Goal: Navigation & Orientation: Find specific page/section

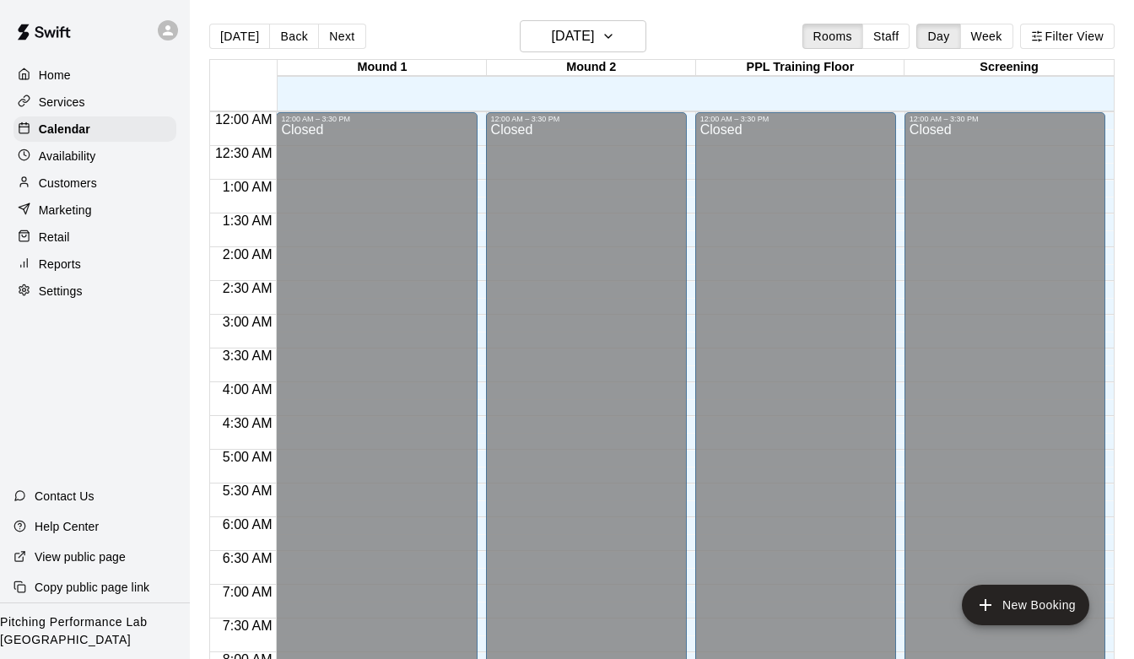
scroll to position [874, 0]
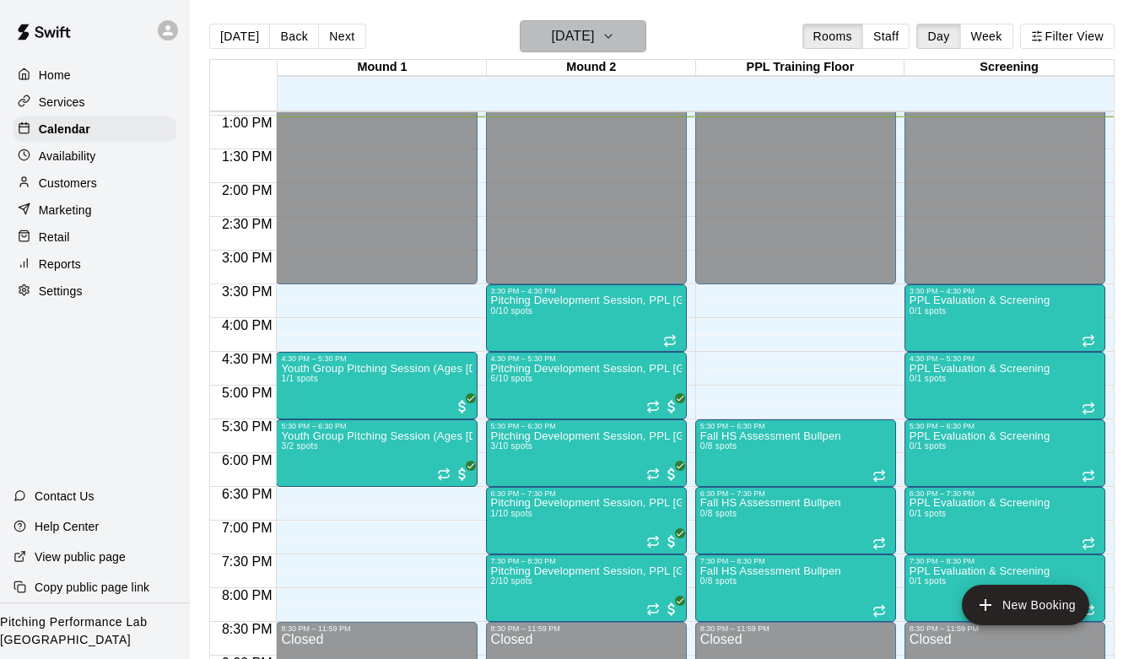
click at [565, 46] on h6 "[DATE]" at bounding box center [572, 36] width 43 height 24
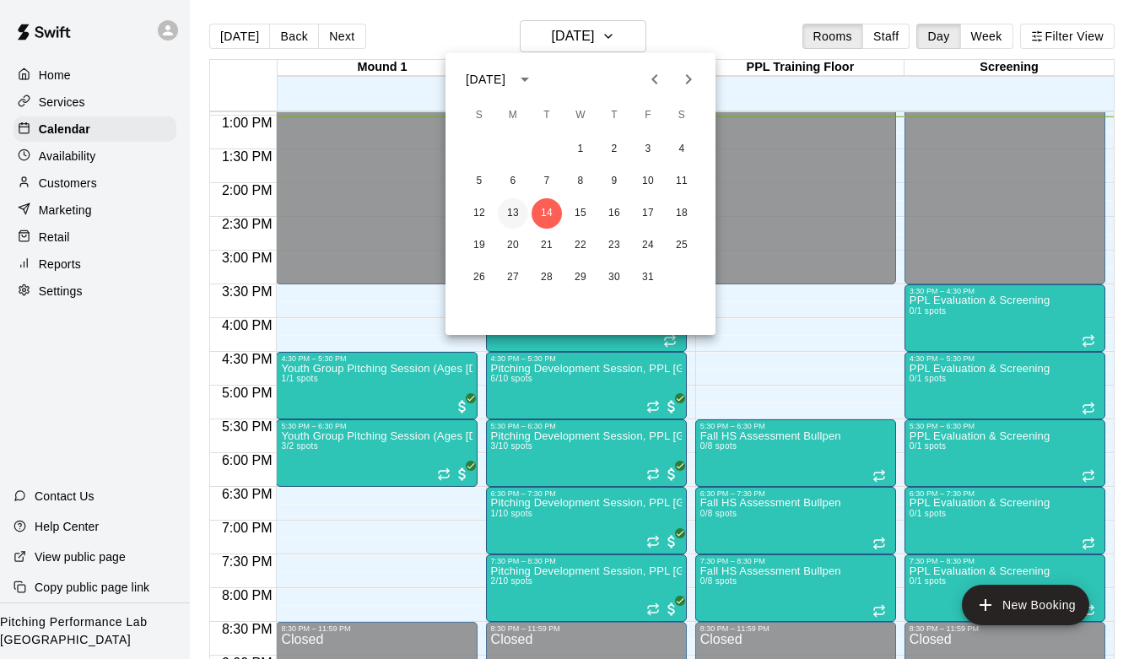
click at [516, 213] on button "13" at bounding box center [513, 213] width 30 height 30
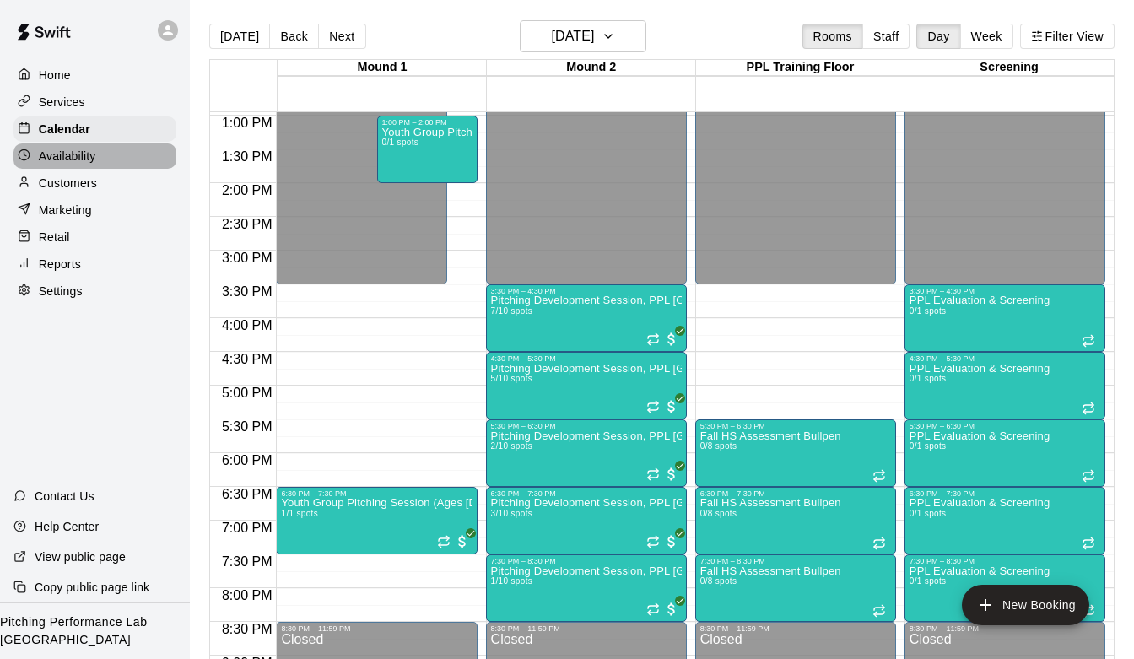
click at [98, 152] on div "Availability" at bounding box center [94, 155] width 163 height 25
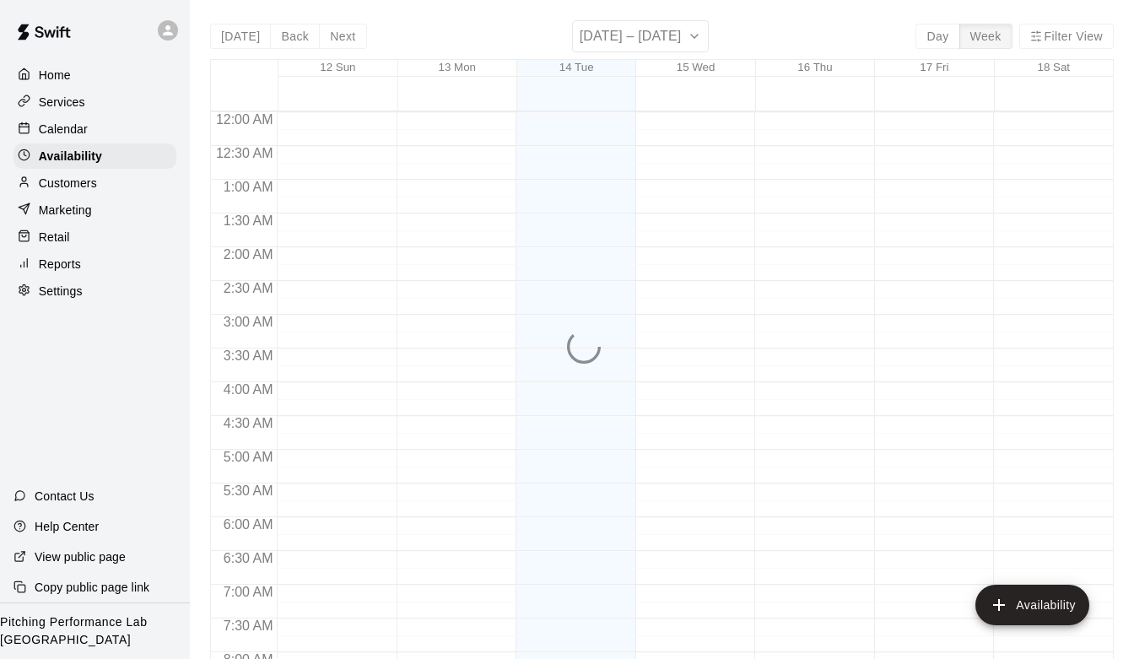
scroll to position [879, 0]
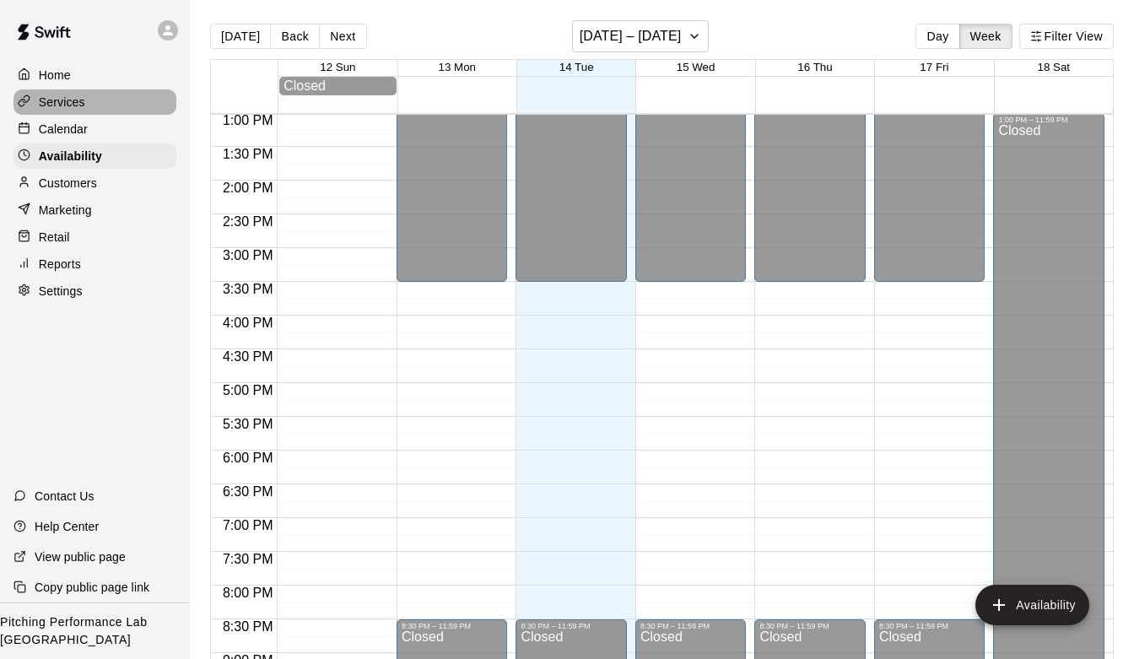
click at [89, 101] on div "Services" at bounding box center [94, 101] width 163 height 25
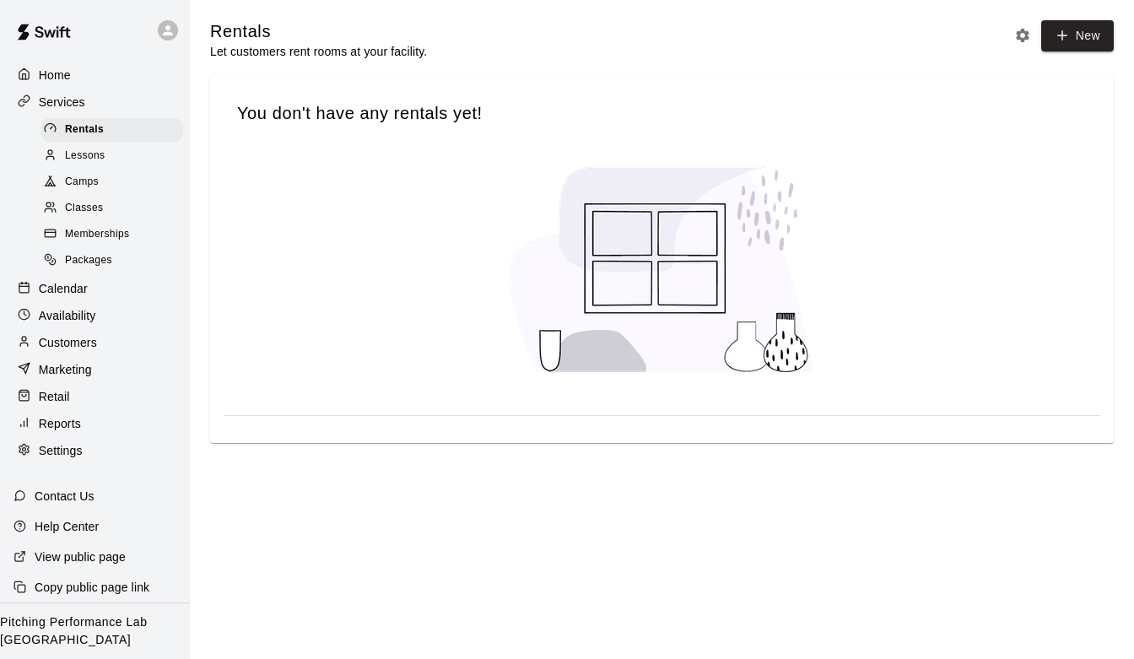
click at [96, 208] on span "Classes" at bounding box center [84, 208] width 38 height 17
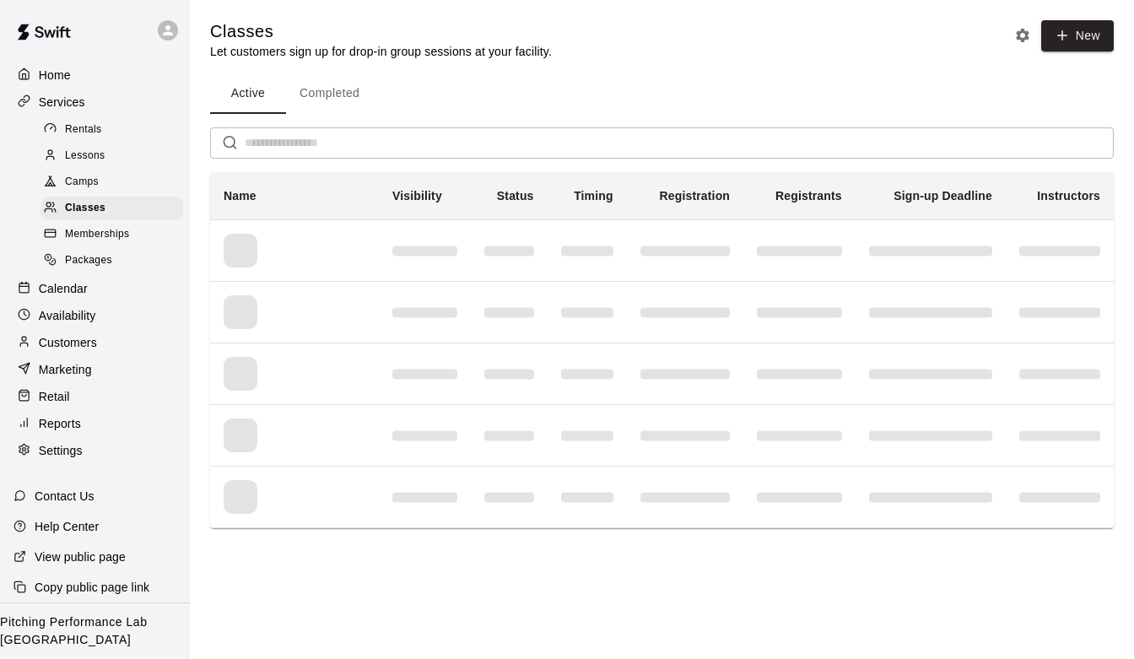
click at [97, 237] on span "Memberships" at bounding box center [97, 234] width 64 height 17
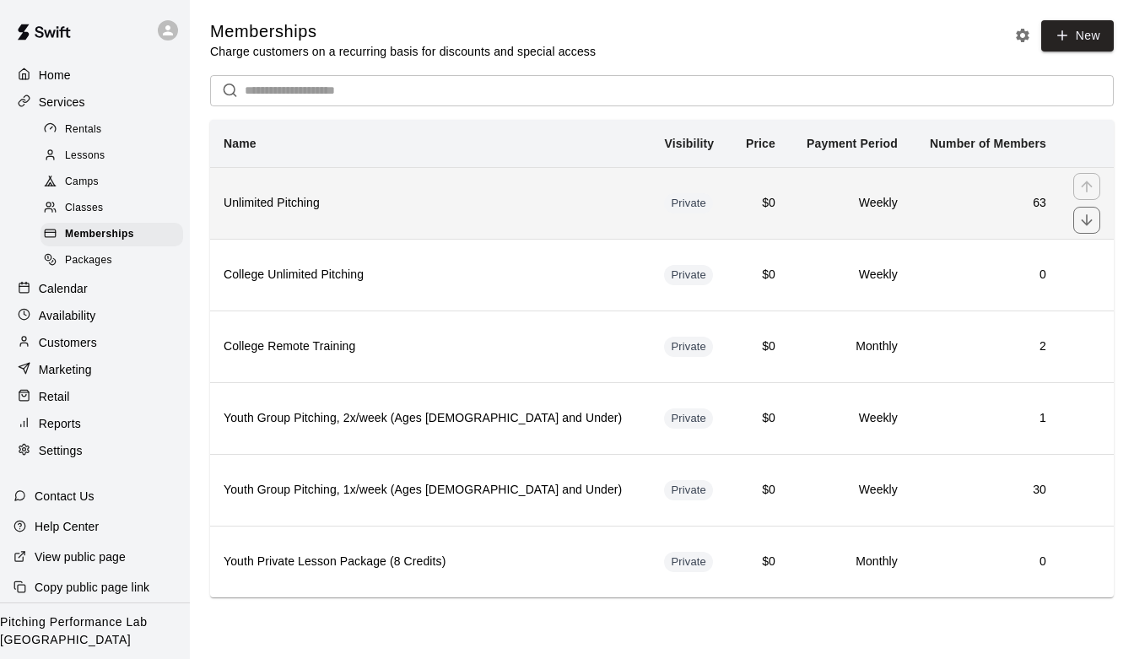
click at [424, 210] on h6 "Unlimited Pitching" at bounding box center [430, 203] width 413 height 19
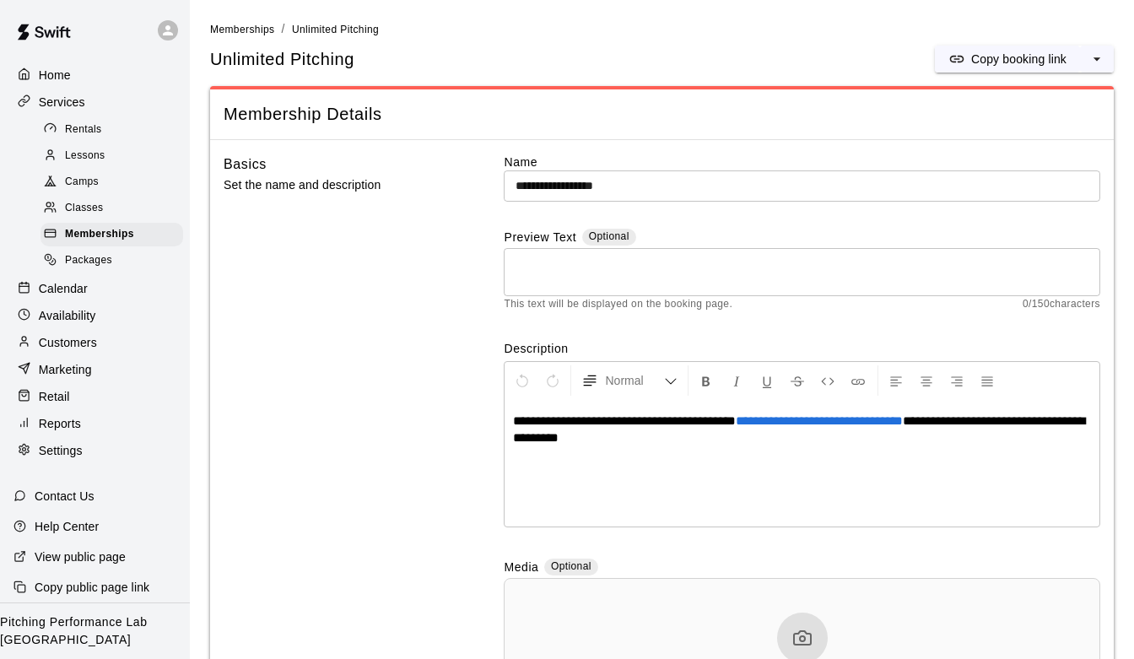
click at [90, 349] on p "Customers" at bounding box center [68, 342] width 58 height 17
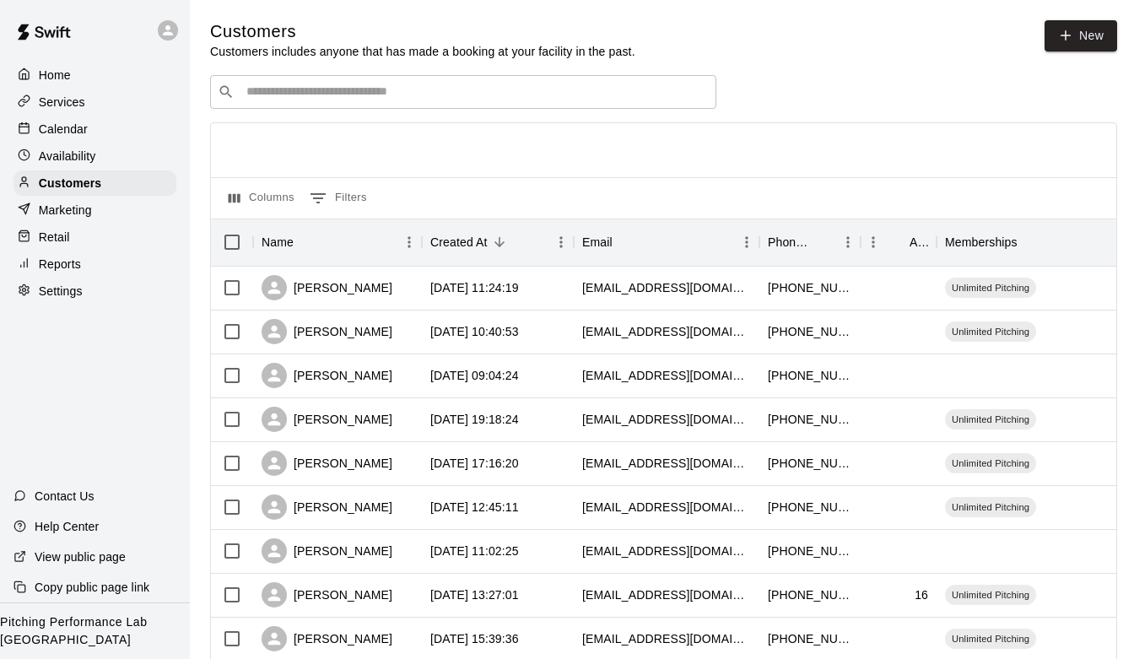
click at [429, 86] on input "Search customers by name or email" at bounding box center [474, 92] width 467 height 17
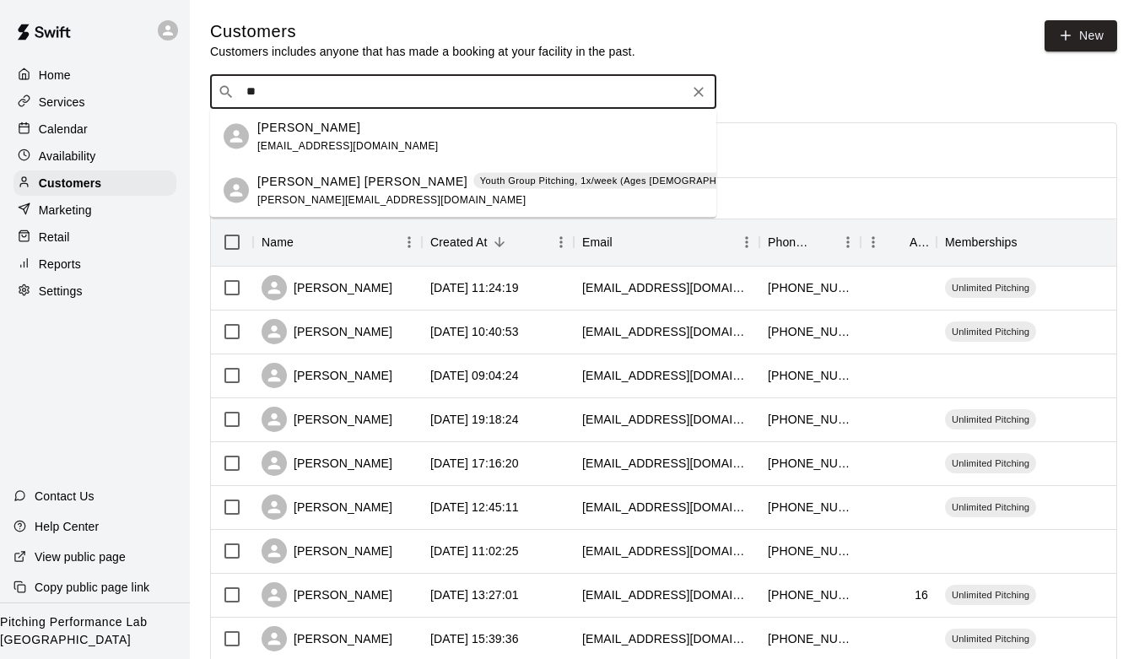
type input "*"
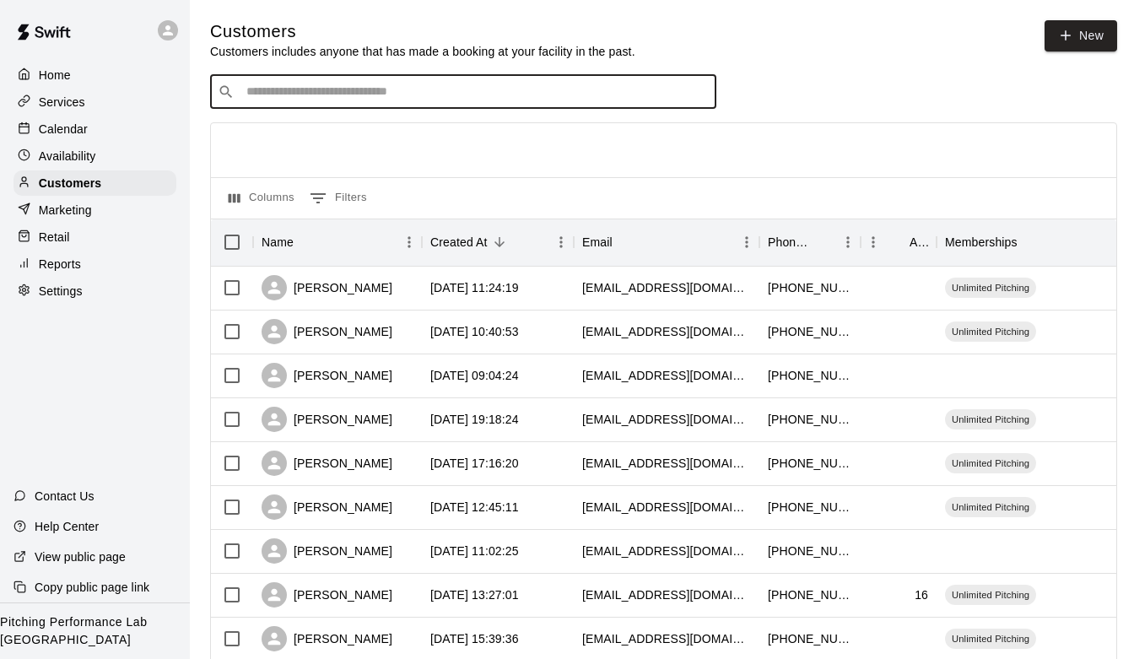
click at [100, 151] on div "Availability" at bounding box center [94, 155] width 163 height 25
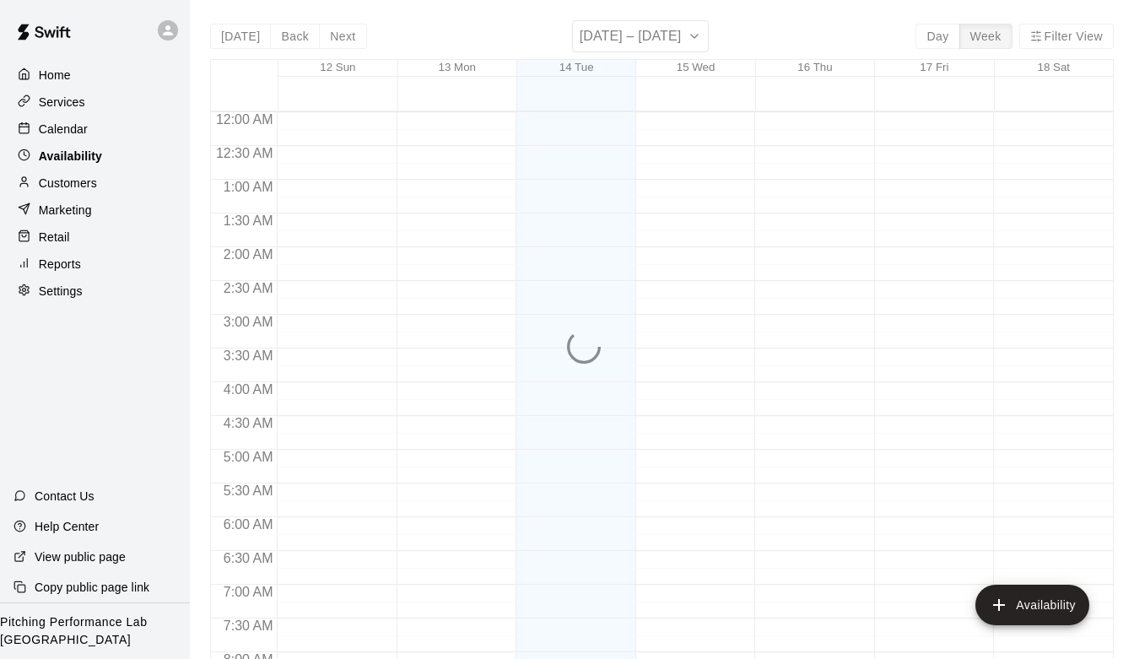
scroll to position [898, 0]
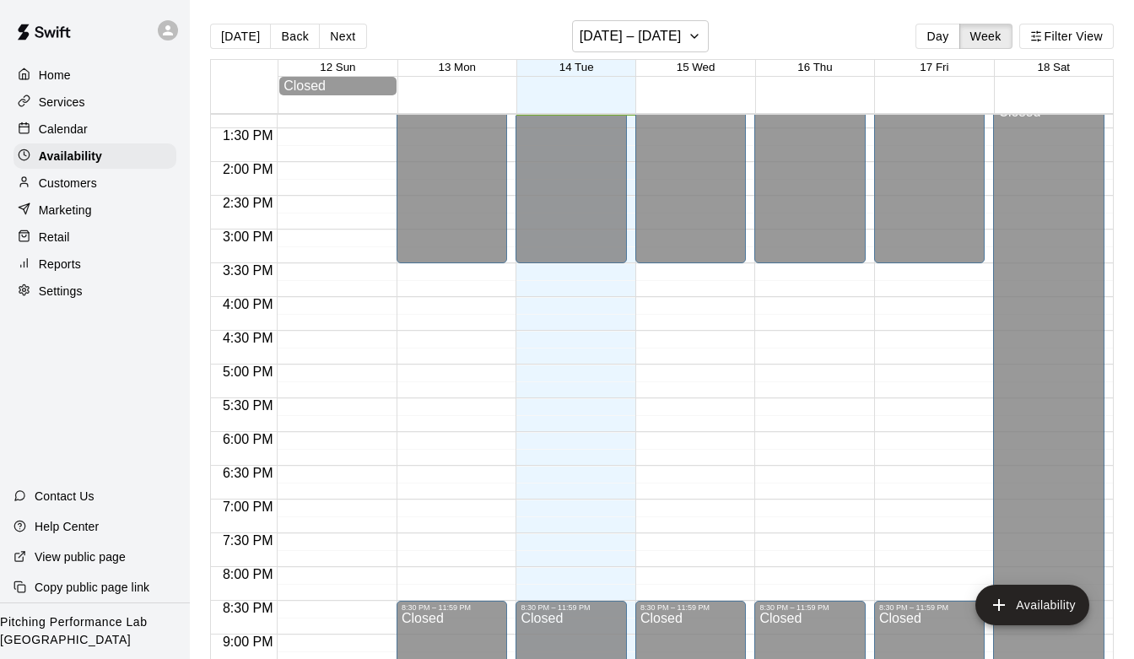
click at [88, 190] on p "Customers" at bounding box center [68, 183] width 58 height 17
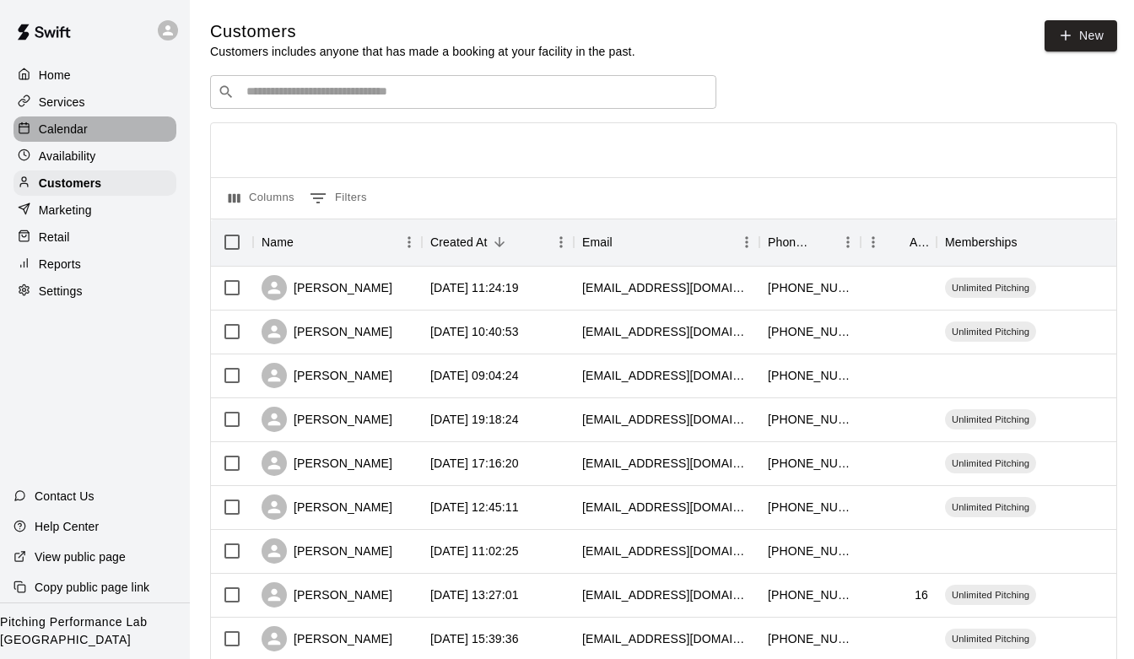
click at [95, 140] on div "Calendar" at bounding box center [94, 128] width 163 height 25
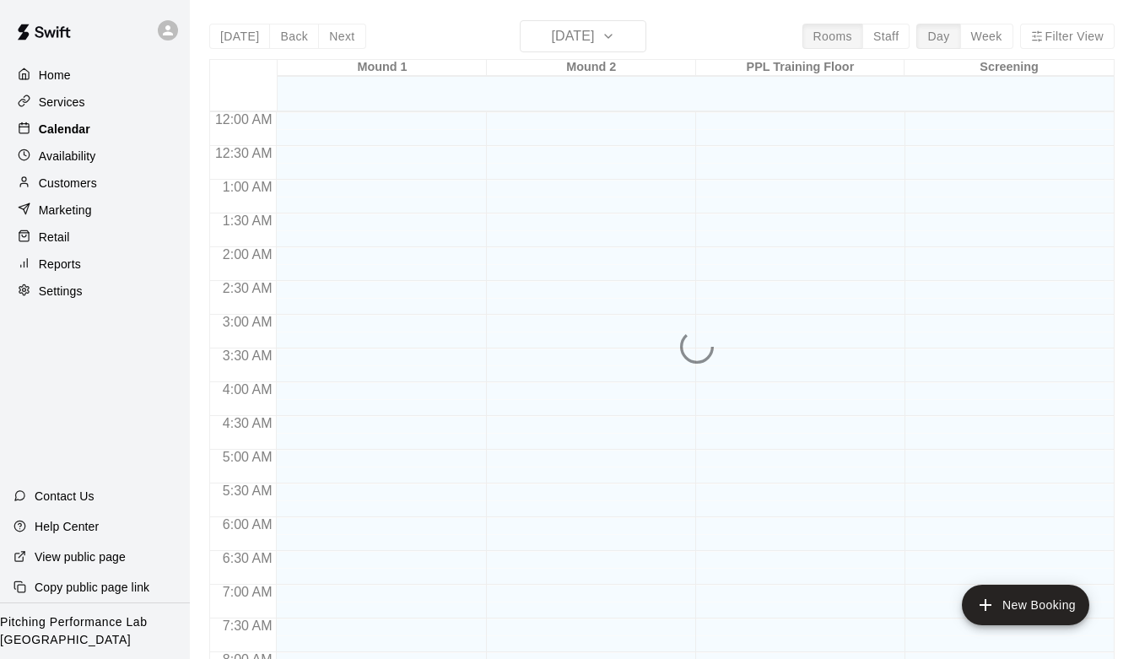
scroll to position [898, 0]
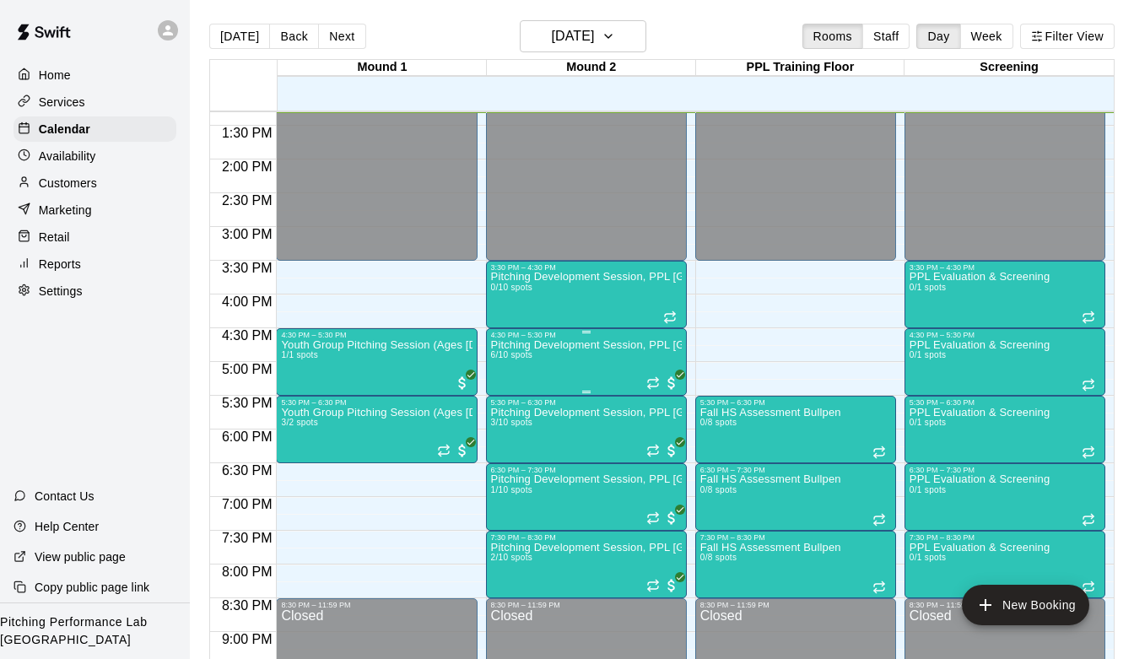
click at [560, 360] on div "Pitching Development Session, PPL [GEOGRAPHIC_DATA] (Ages [DEMOGRAPHIC_DATA]+) …" at bounding box center [586, 668] width 191 height 659
click at [504, 396] on img "edit" at bounding box center [508, 396] width 19 height 19
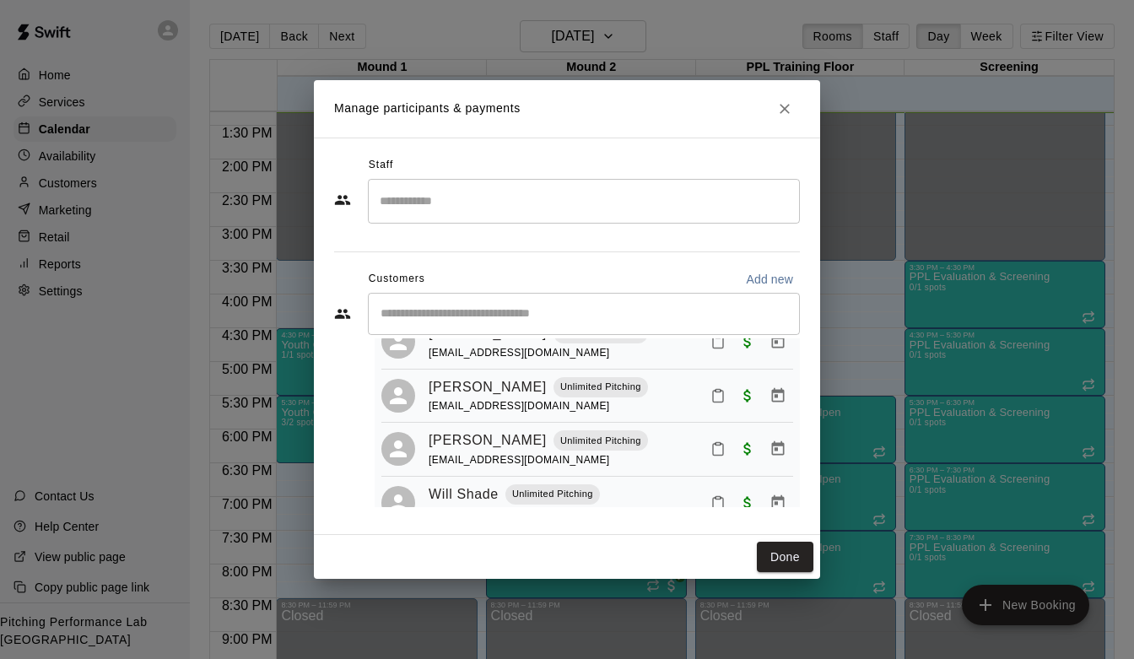
scroll to position [205, 0]
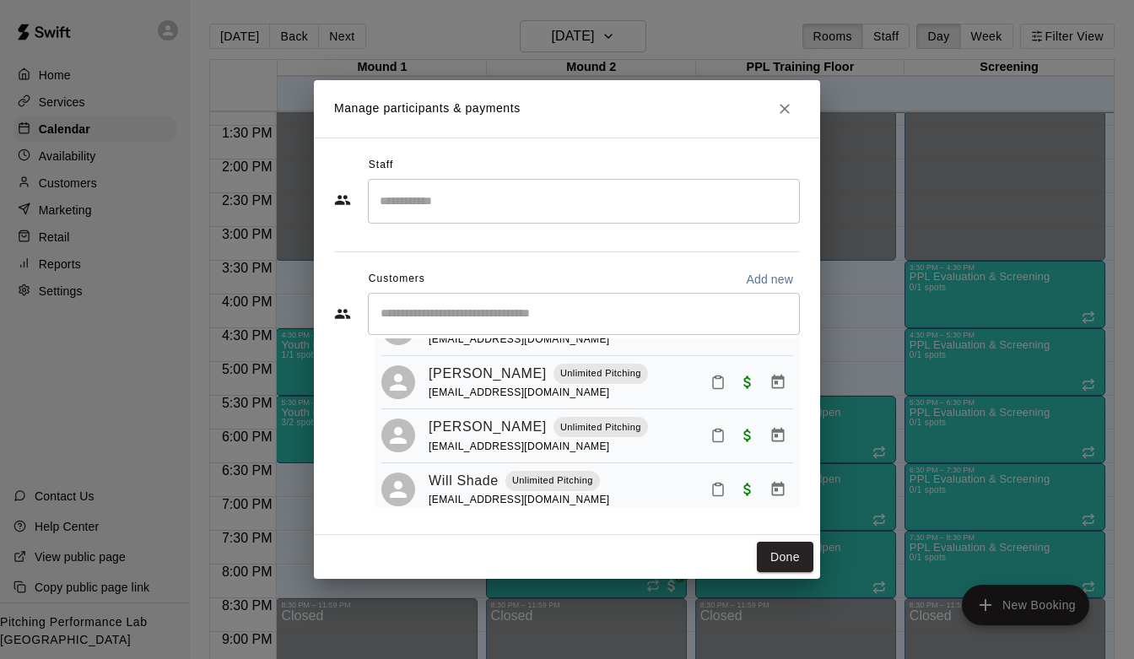
click at [781, 108] on icon "Close" at bounding box center [784, 108] width 17 height 17
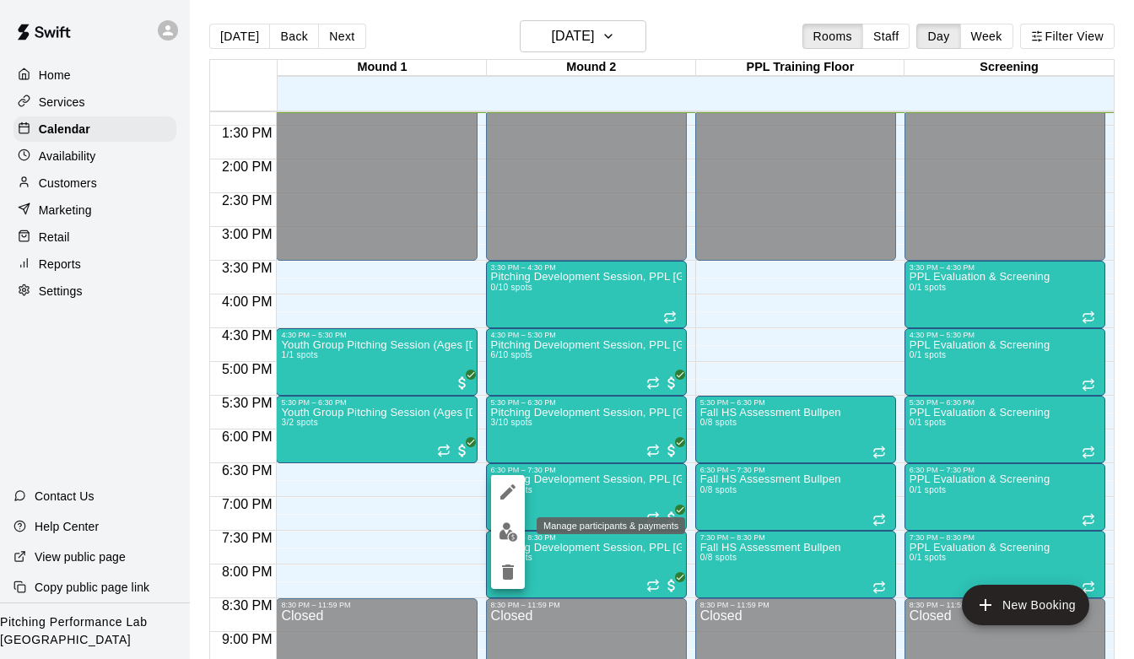
click at [504, 534] on img "edit" at bounding box center [508, 531] width 19 height 19
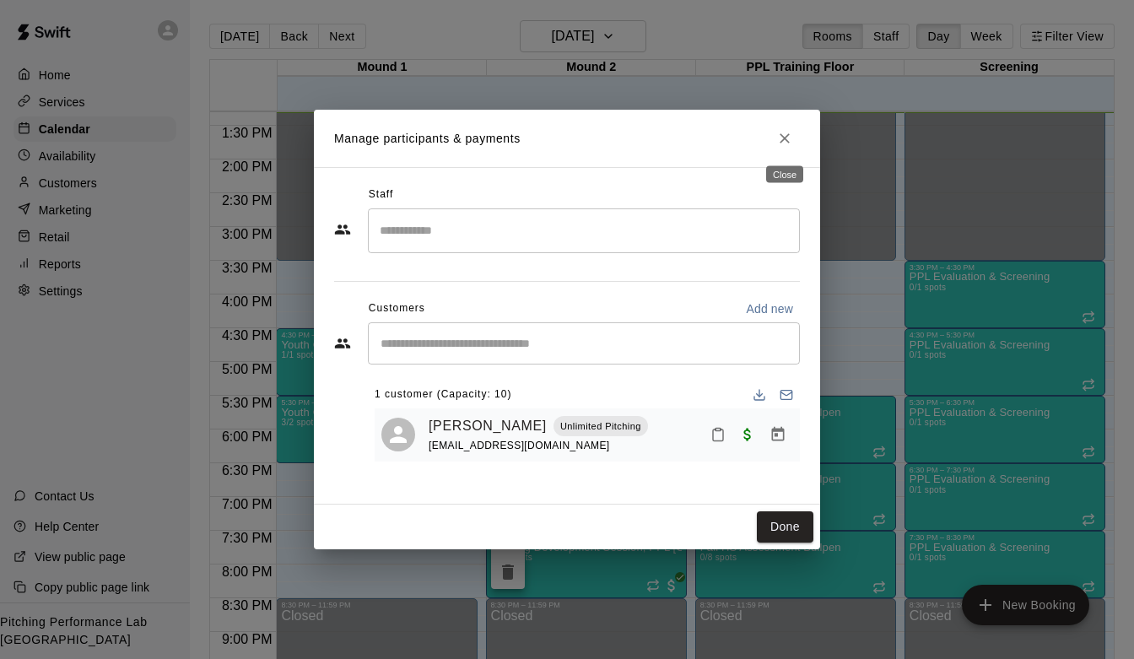
click at [781, 132] on icon "Close" at bounding box center [784, 138] width 17 height 17
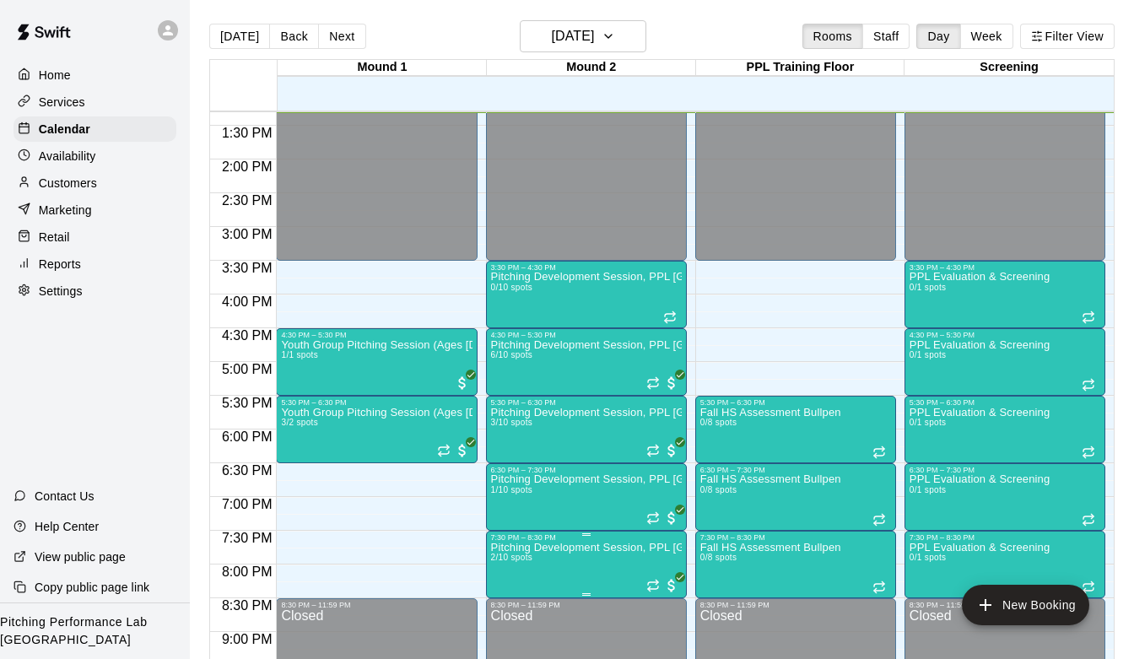
click at [500, 589] on img "edit" at bounding box center [508, 588] width 19 height 19
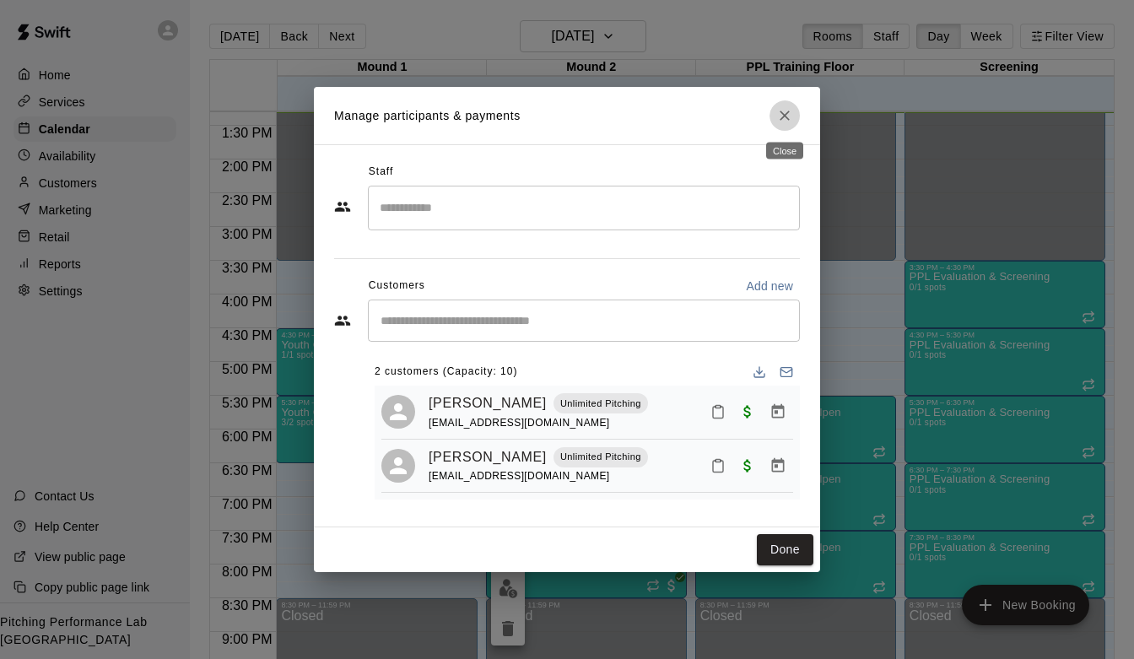
click at [784, 112] on icon "Close" at bounding box center [784, 115] width 17 height 17
